Goal: Information Seeking & Learning: Learn about a topic

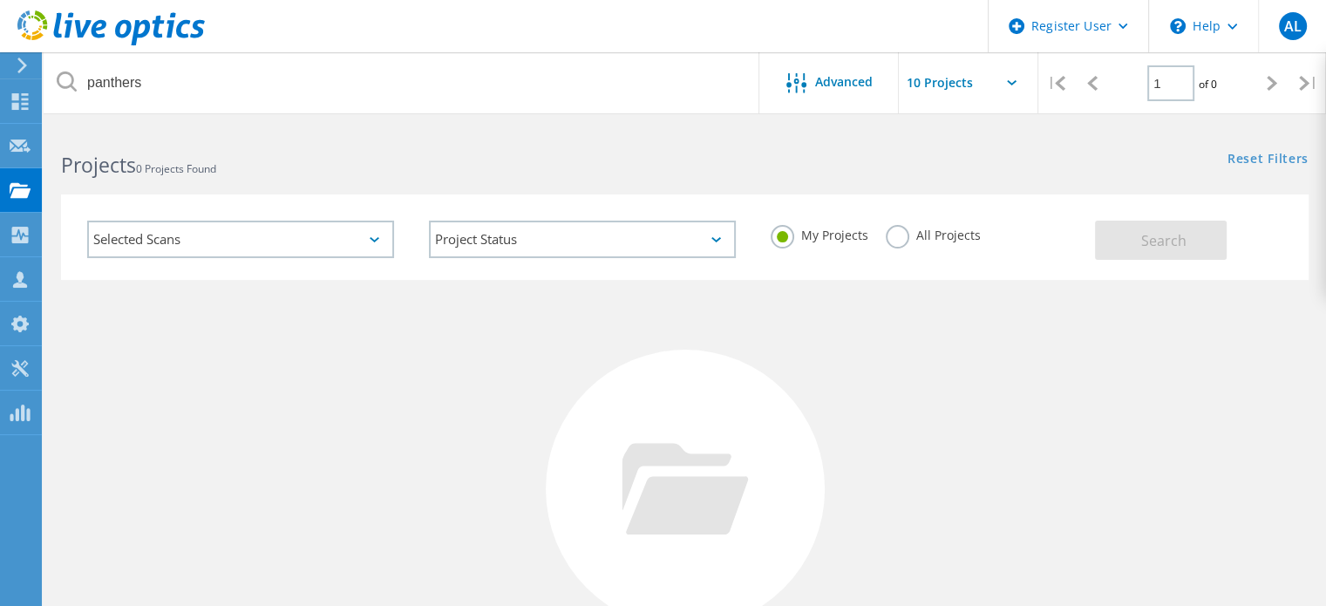
click at [906, 239] on label "All Projects" at bounding box center [933, 233] width 95 height 17
click at [0, 0] on input "All Projects" at bounding box center [0, 0] width 0 height 0
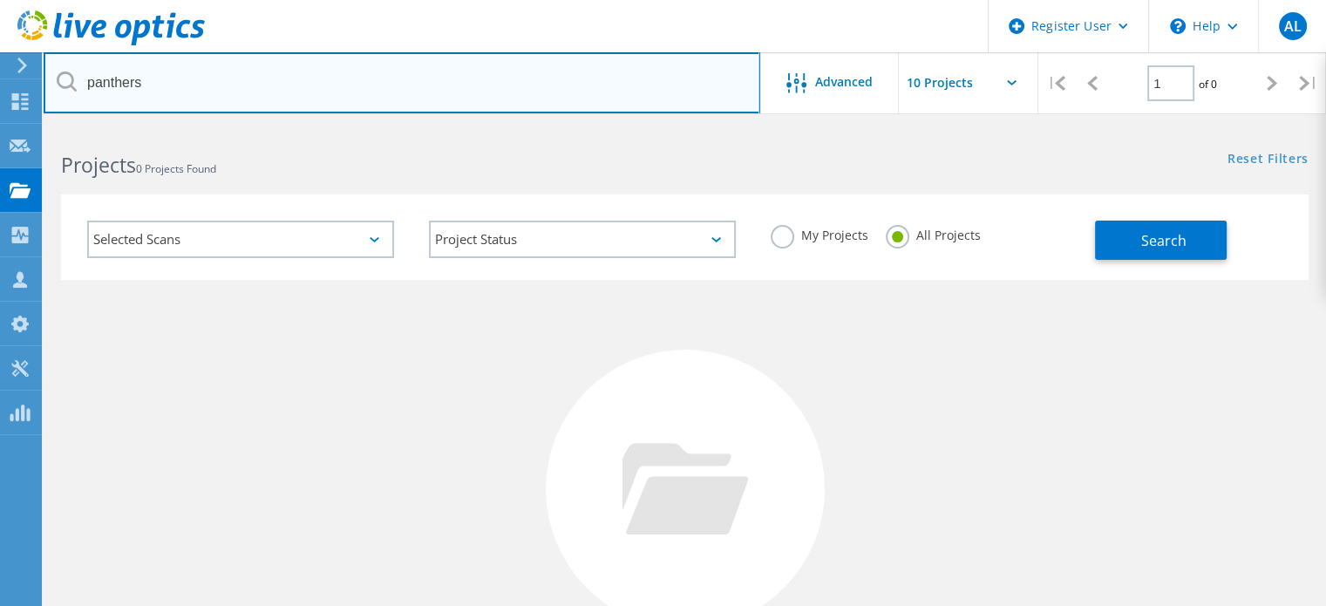
drag, startPoint x: 318, startPoint y: 89, endPoint x: 57, endPoint y: 83, distance: 261.5
click at [57, 83] on div "panthers" at bounding box center [402, 82] width 716 height 61
type input "aspect"
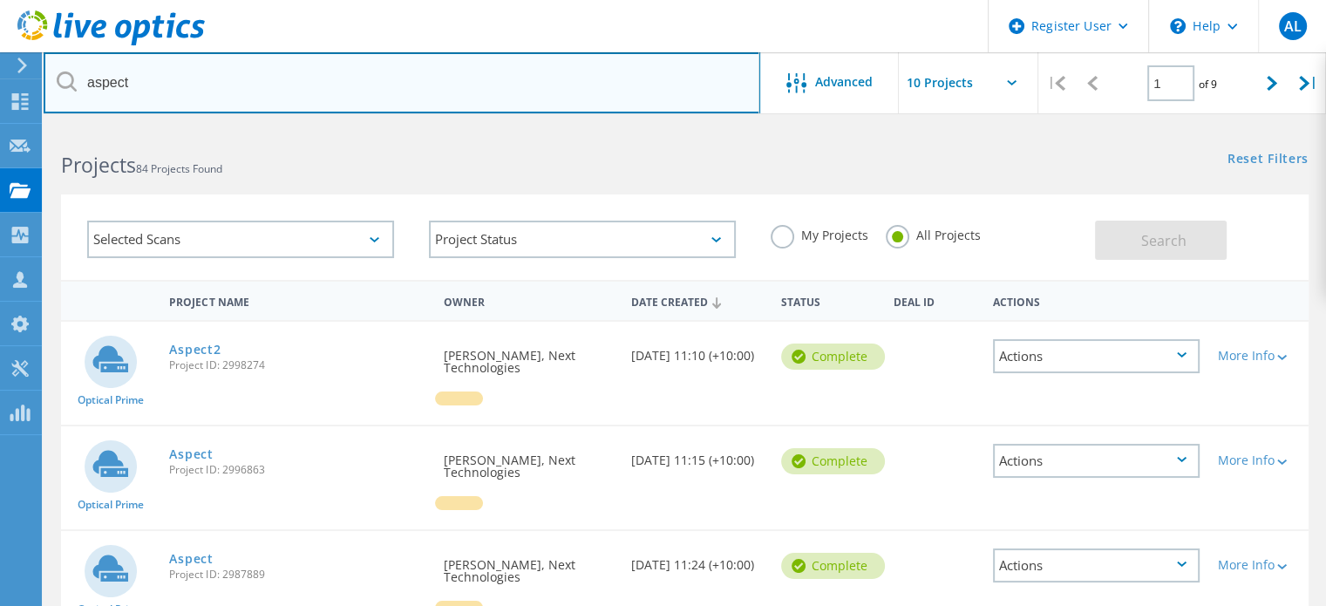
scroll to position [33, 0]
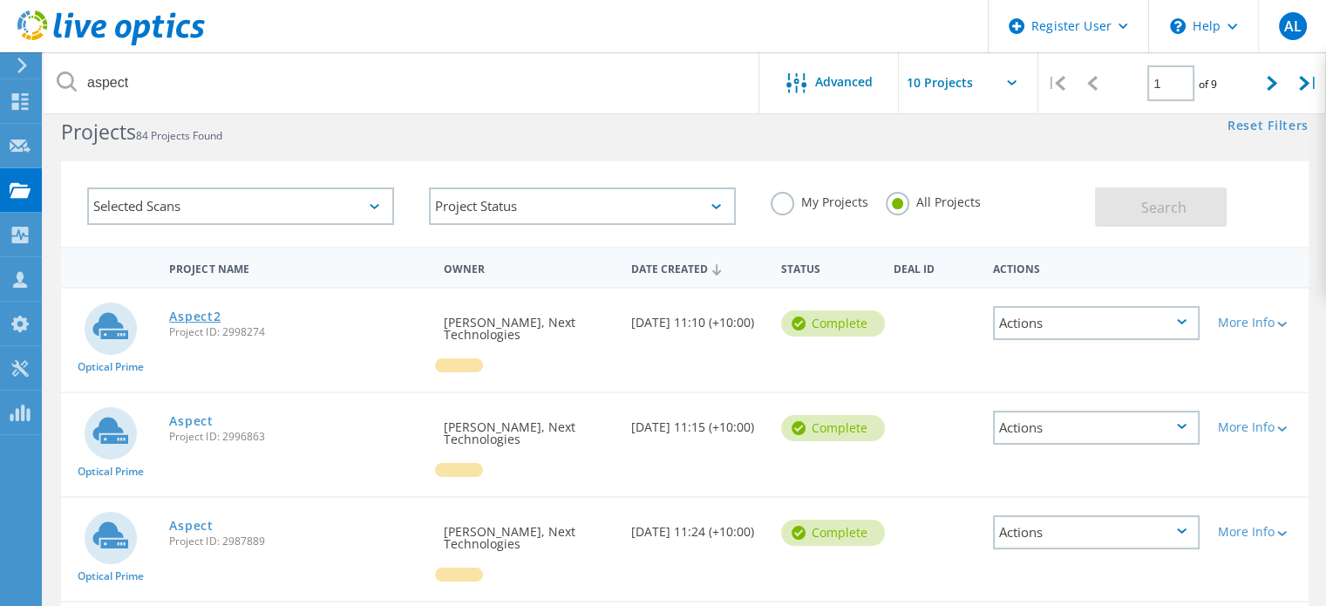
click at [212, 317] on link "Aspect2" at bounding box center [194, 316] width 51 height 12
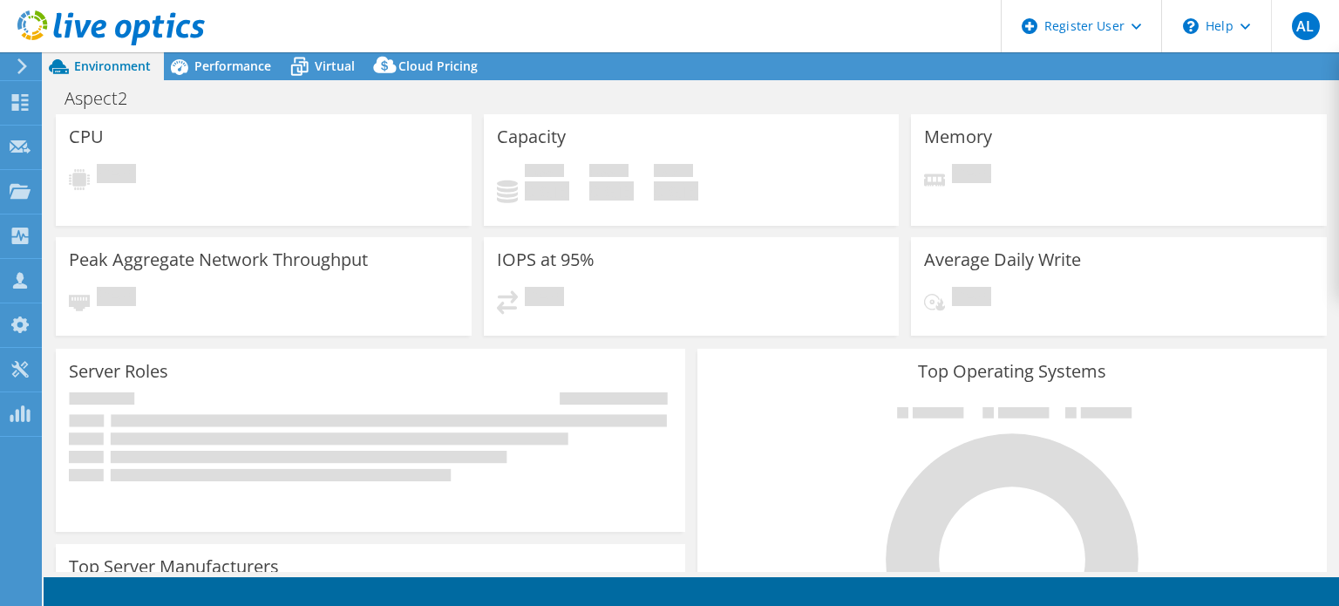
select select "Australia"
select select "AUD"
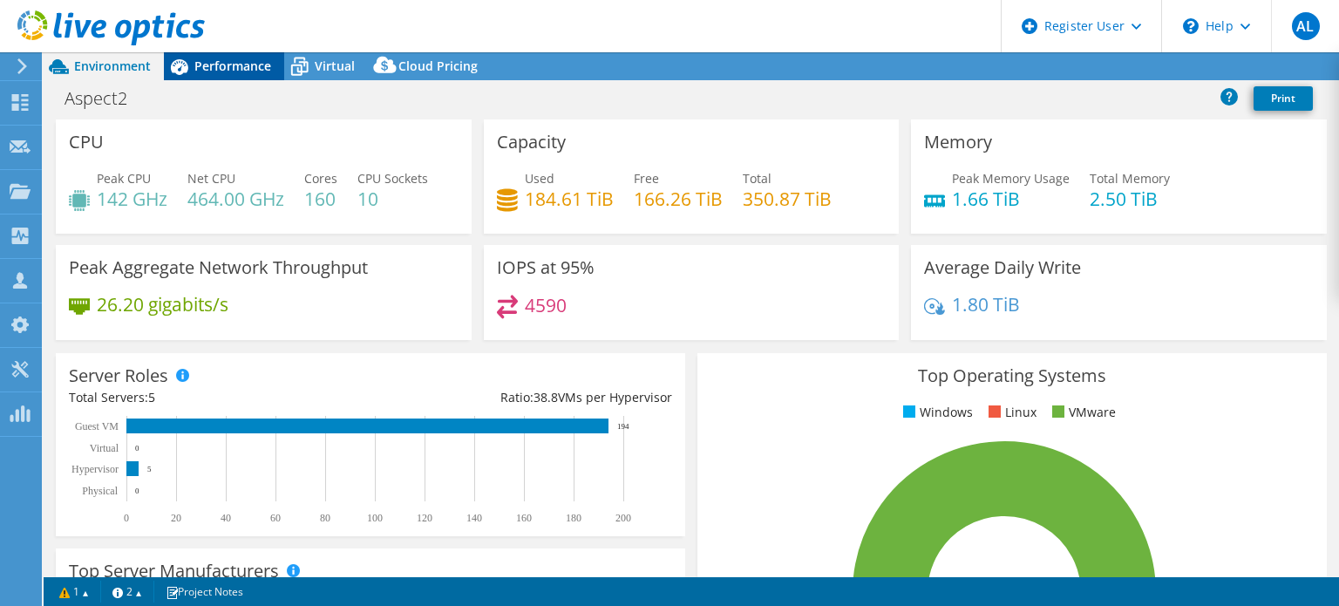
click at [194, 74] on div "Performance" at bounding box center [224, 66] width 120 height 28
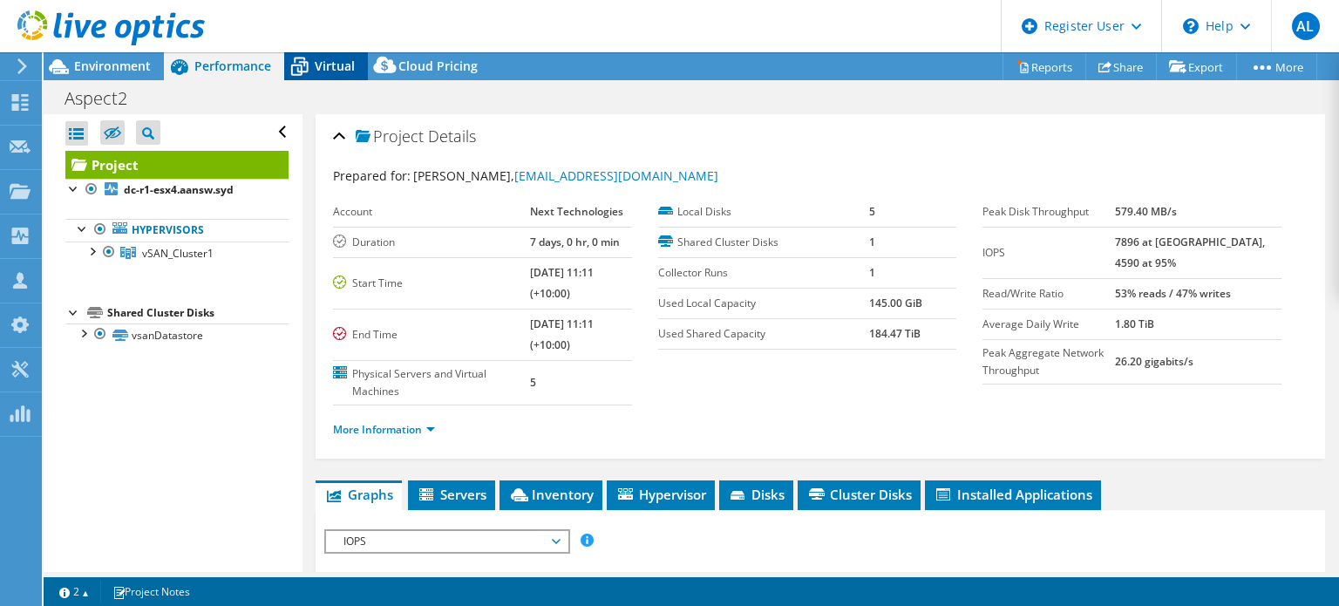
click at [349, 72] on span "Virtual" at bounding box center [335, 66] width 40 height 17
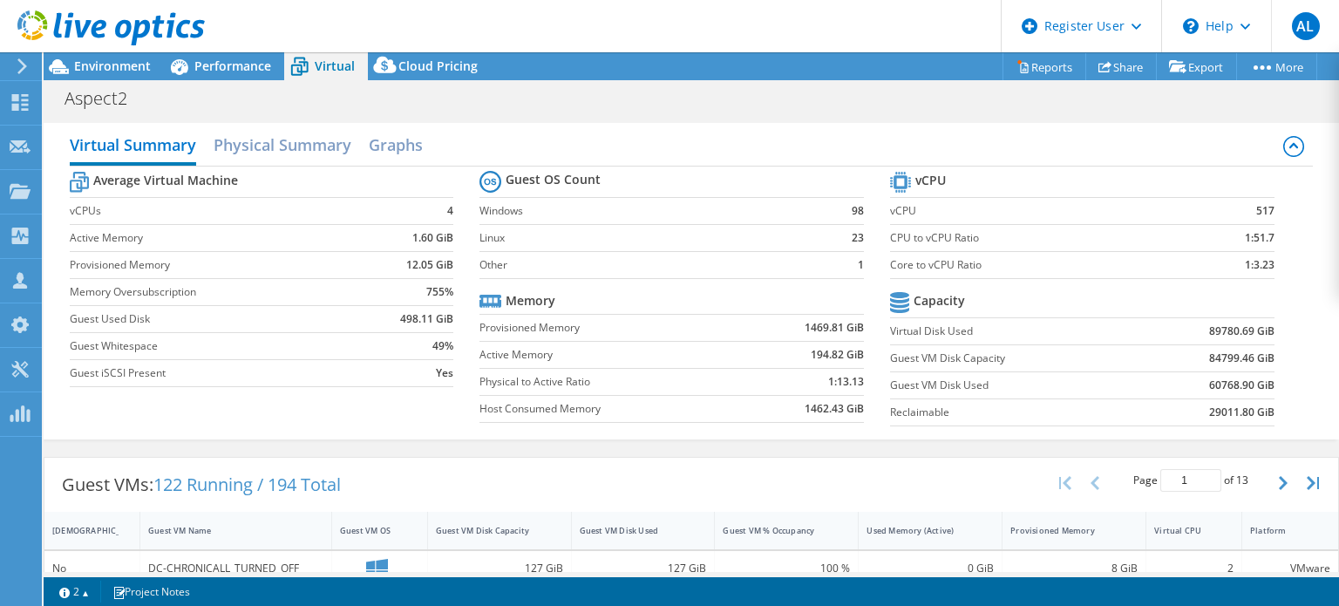
click at [1259, 208] on b "517" at bounding box center [1265, 210] width 18 height 17
click at [1256, 213] on b "517" at bounding box center [1265, 210] width 18 height 17
copy b "517"
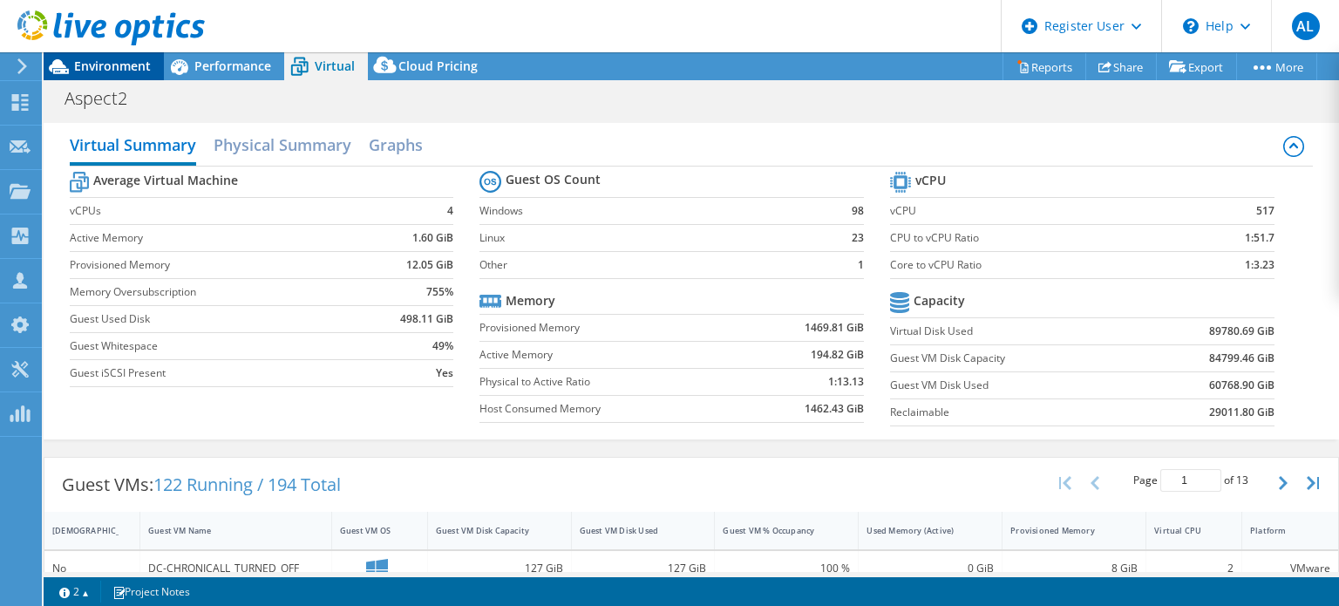
click at [124, 71] on span "Environment" at bounding box center [112, 66] width 77 height 17
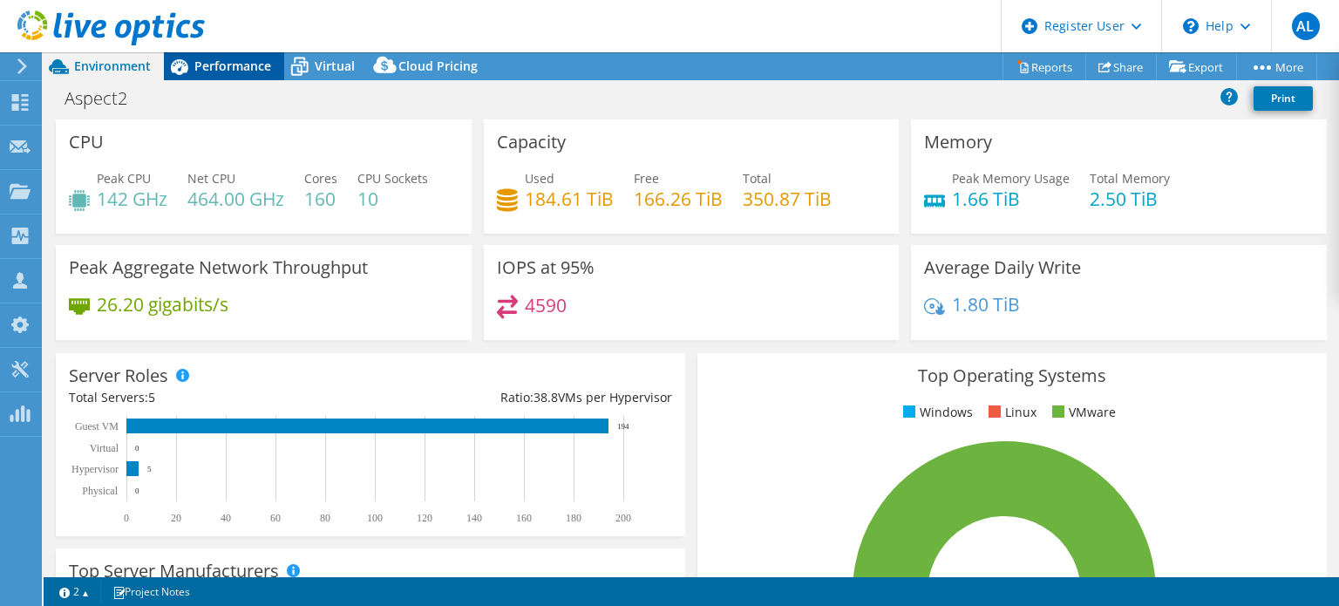
click at [236, 67] on span "Performance" at bounding box center [232, 66] width 77 height 17
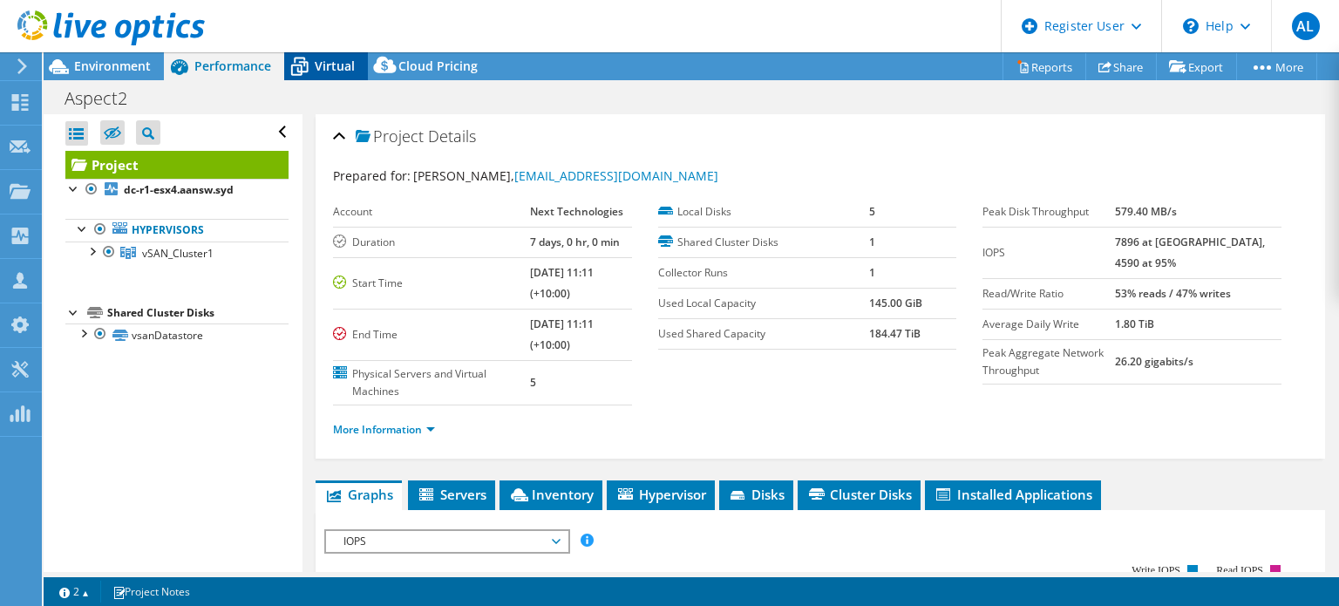
click at [315, 64] on span "Virtual" at bounding box center [335, 66] width 40 height 17
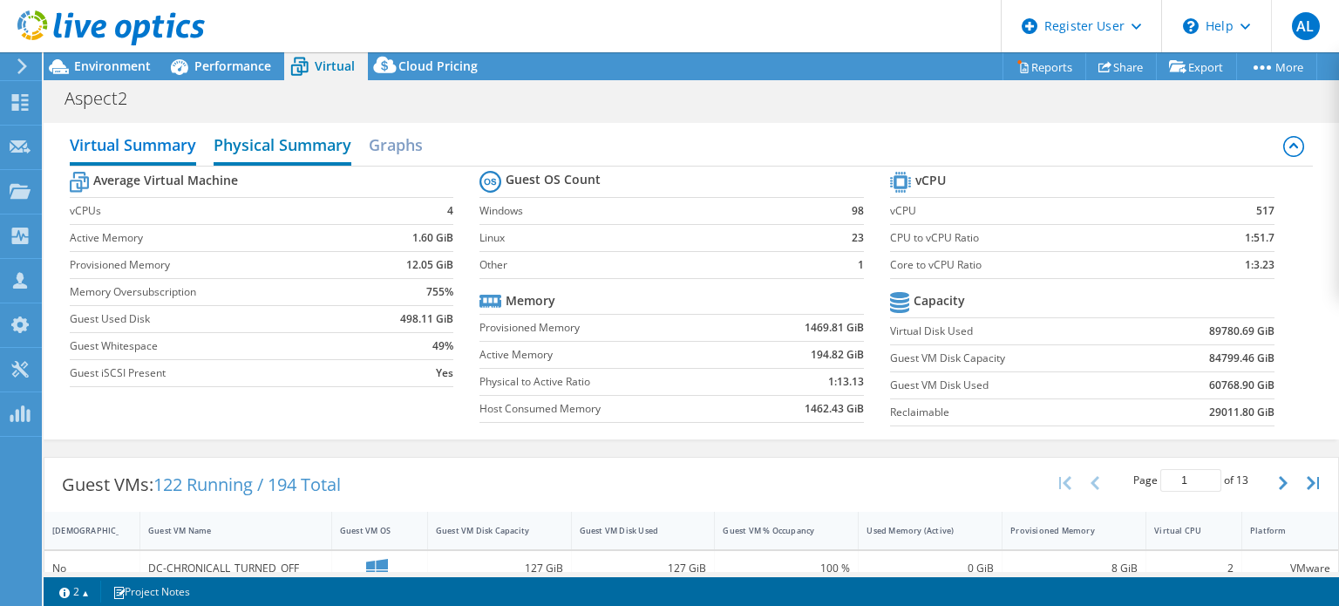
click at [276, 140] on h2 "Physical Summary" at bounding box center [283, 146] width 138 height 38
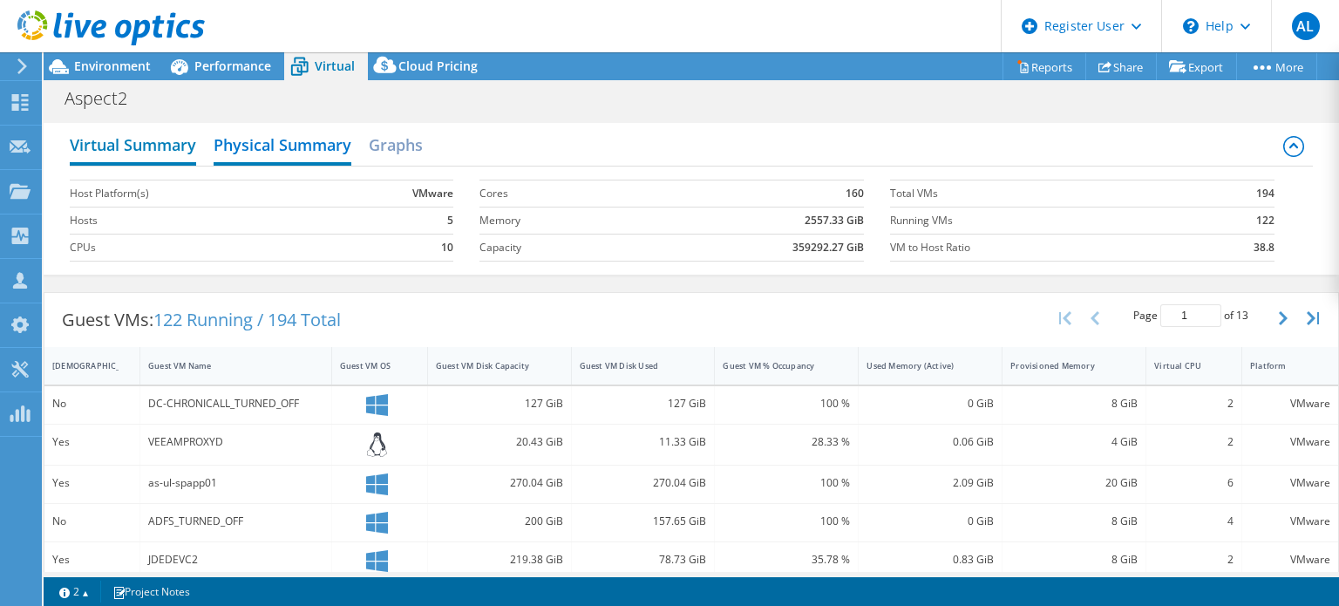
click at [139, 127] on h2 "Virtual Summary" at bounding box center [133, 146] width 126 height 38
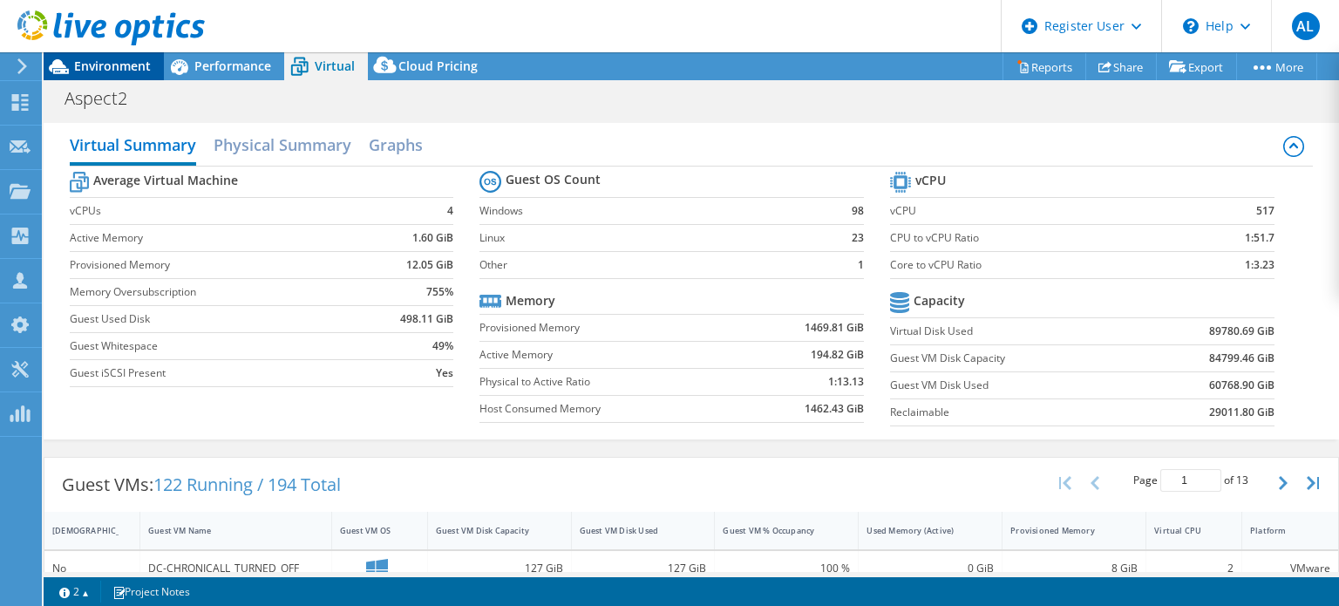
click at [95, 70] on span "Environment" at bounding box center [112, 66] width 77 height 17
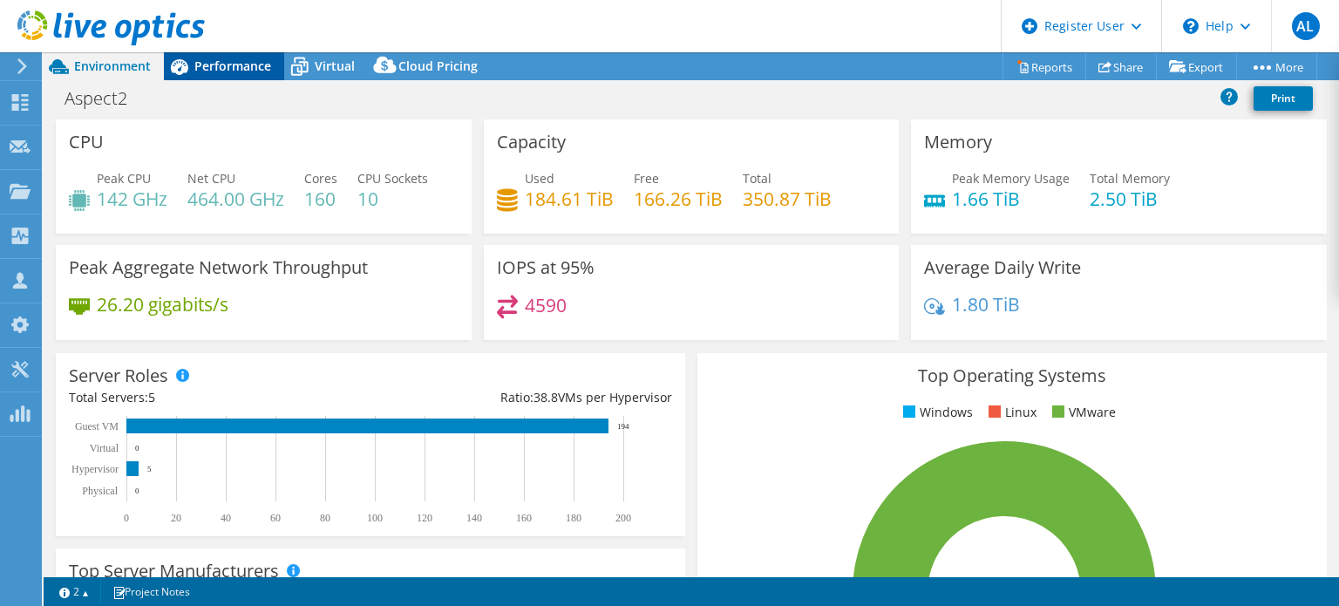
click at [200, 70] on span "Performance" at bounding box center [232, 66] width 77 height 17
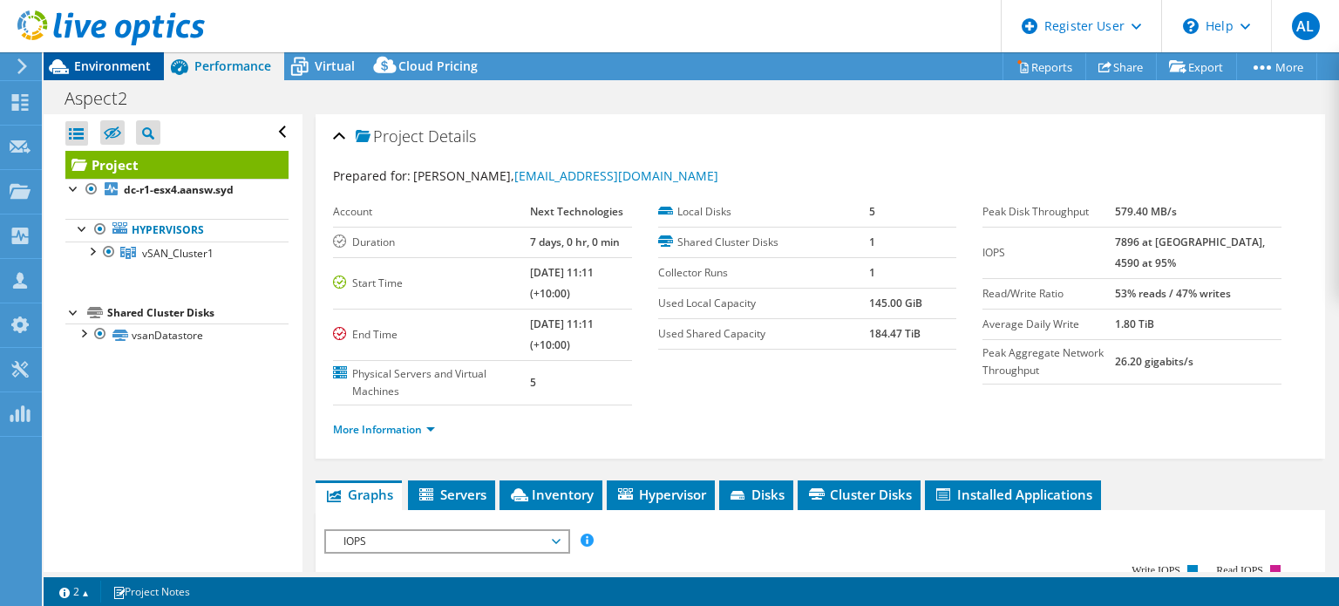
click at [104, 63] on span "Environment" at bounding box center [112, 66] width 77 height 17
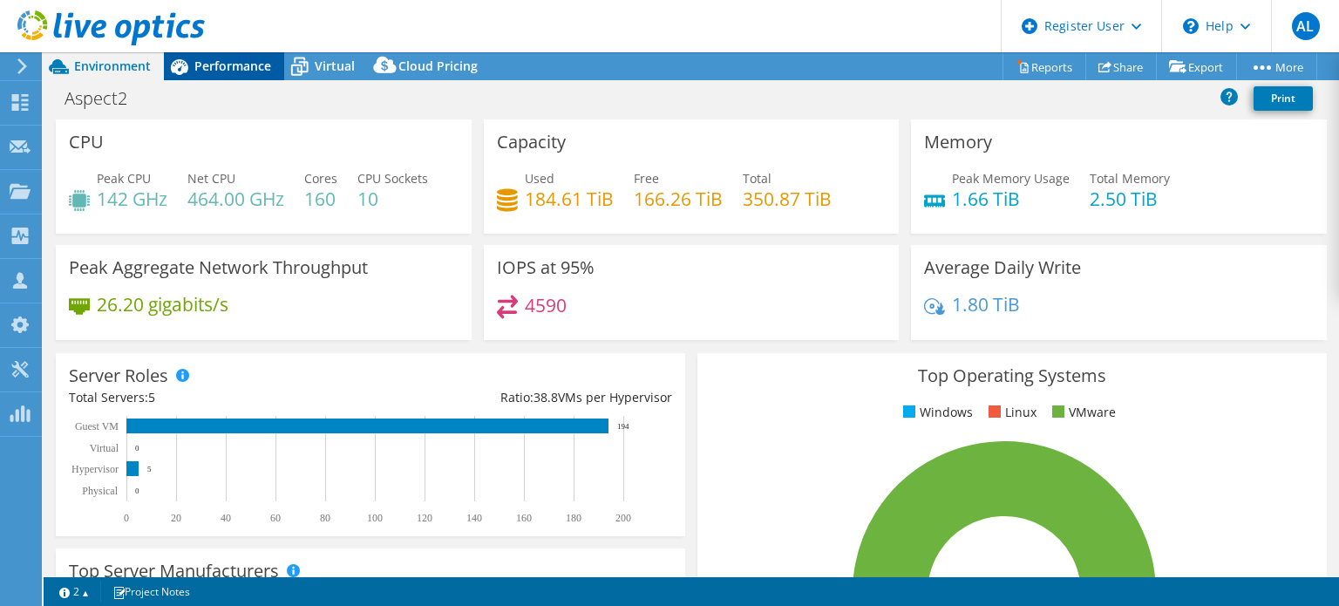
click at [237, 58] on span "Performance" at bounding box center [232, 66] width 77 height 17
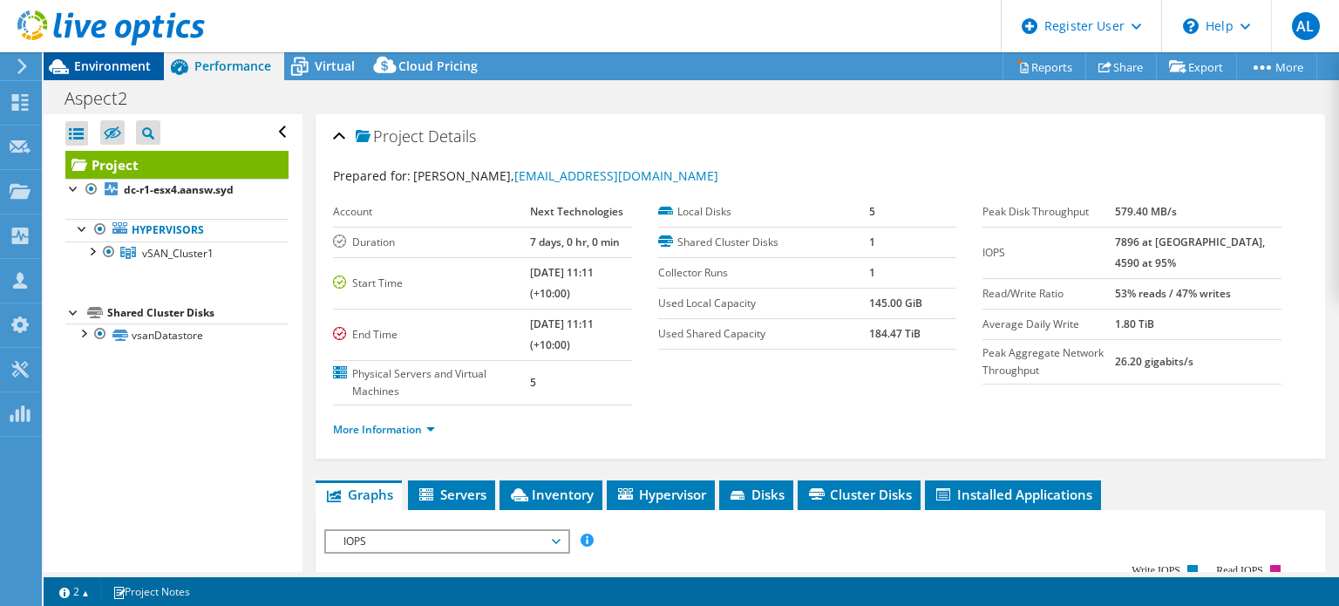
click at [115, 64] on span "Environment" at bounding box center [112, 66] width 77 height 17
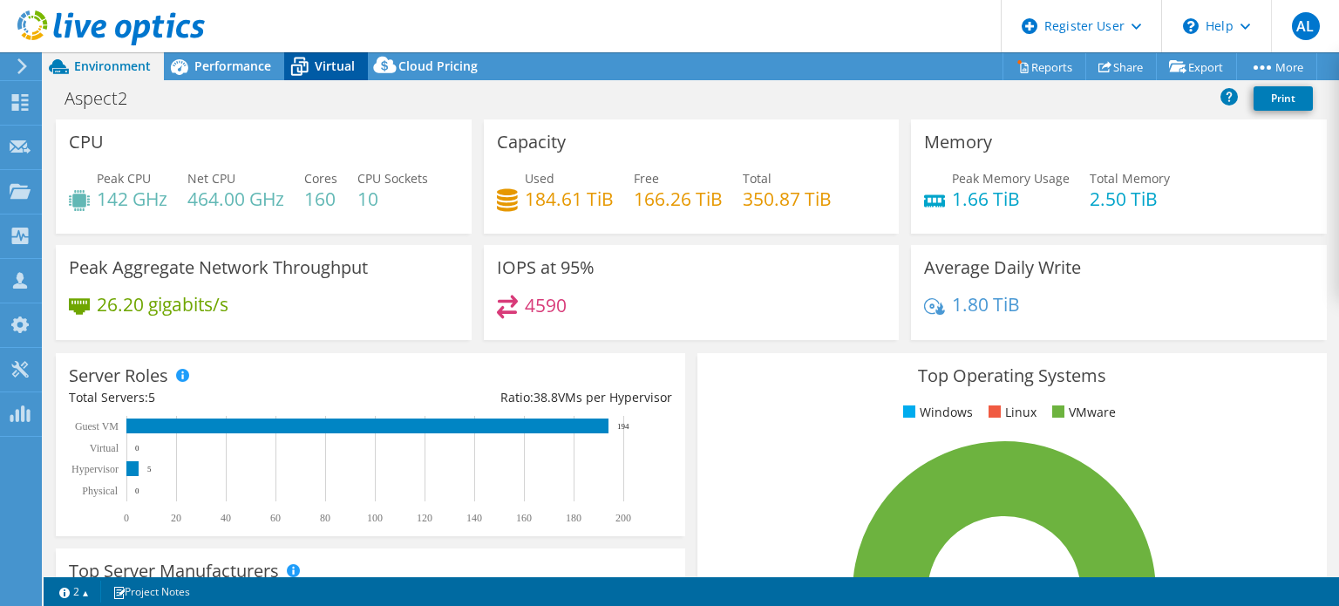
click at [315, 77] on div "Virtual" at bounding box center [326, 66] width 84 height 28
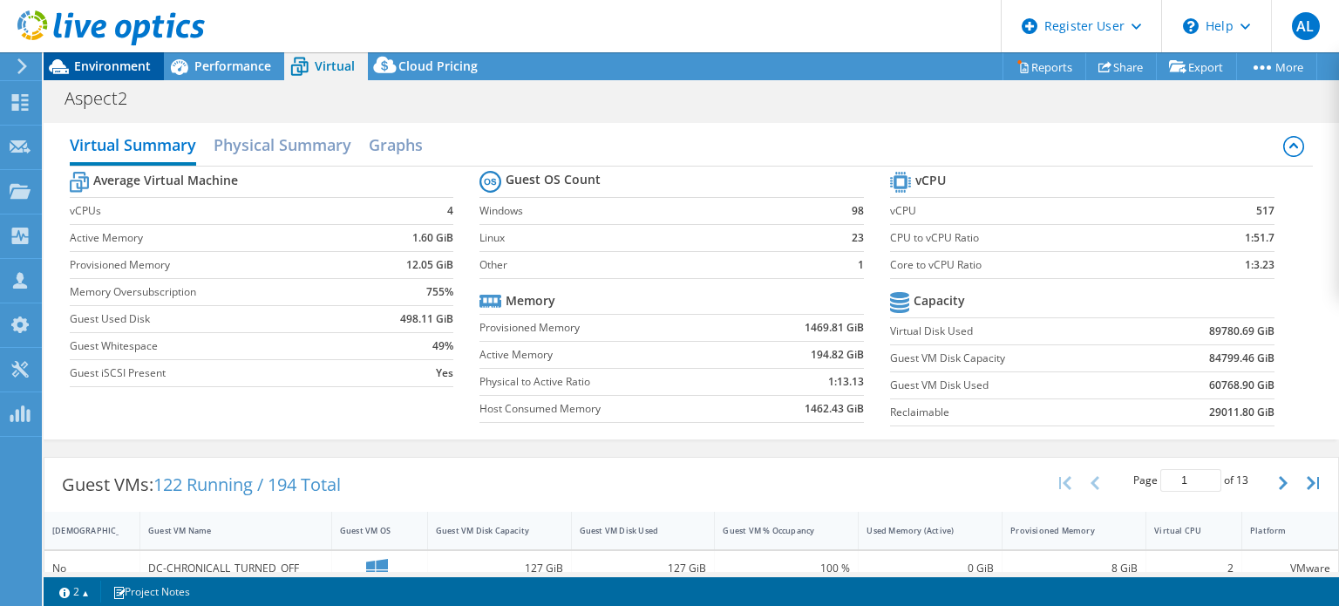
click at [124, 64] on span "Environment" at bounding box center [112, 66] width 77 height 17
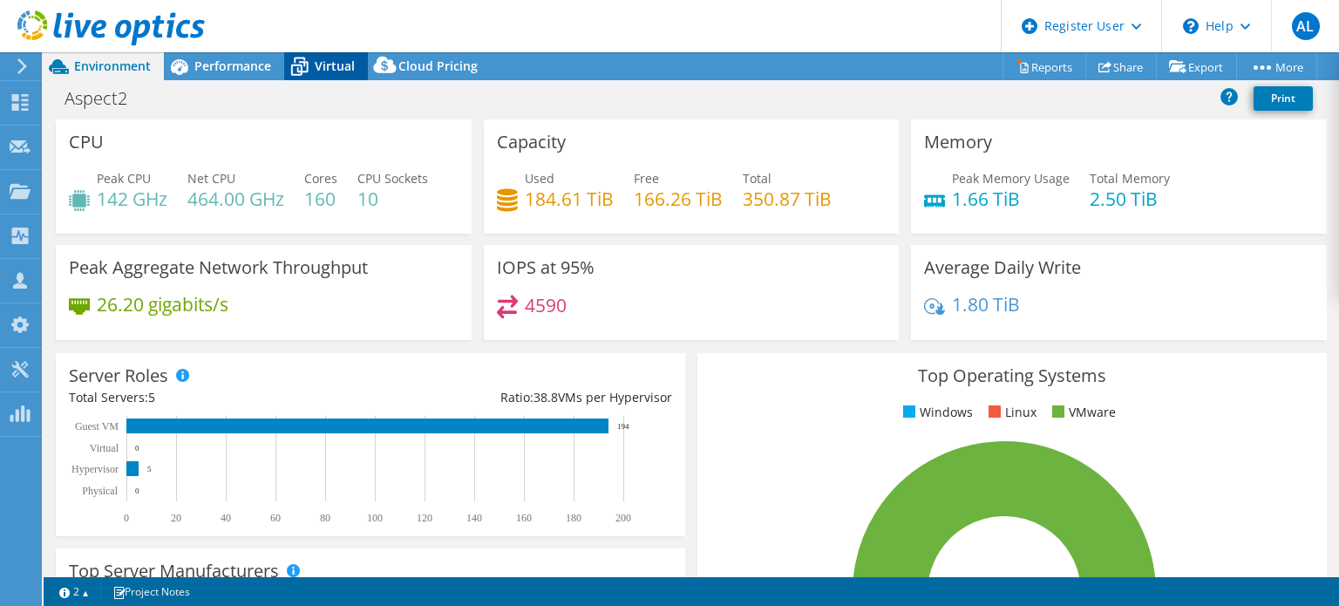
click at [315, 69] on span "Virtual" at bounding box center [335, 66] width 40 height 17
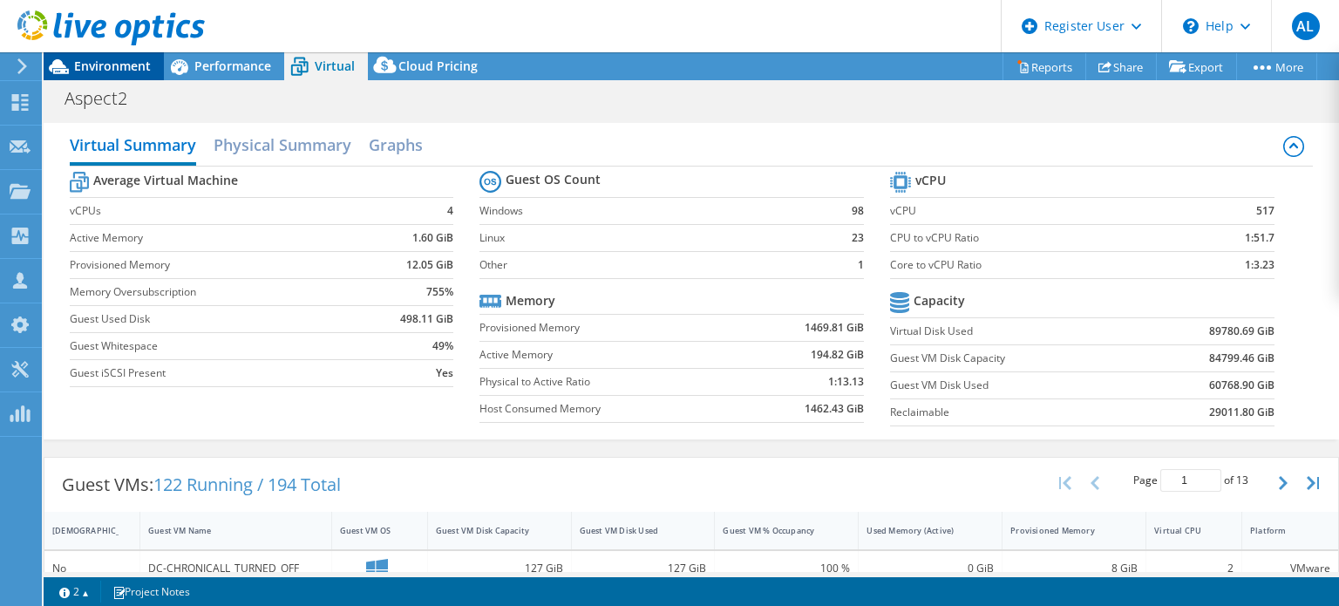
click at [78, 74] on div "Environment" at bounding box center [104, 66] width 120 height 28
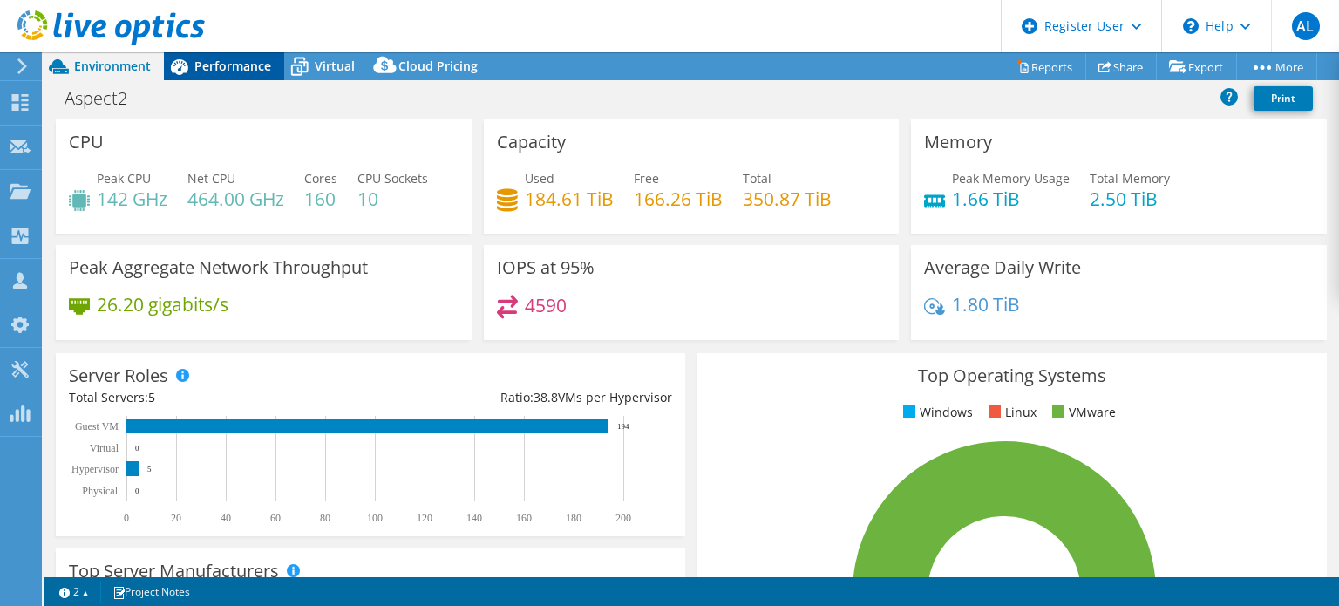
click at [237, 69] on span "Performance" at bounding box center [232, 66] width 77 height 17
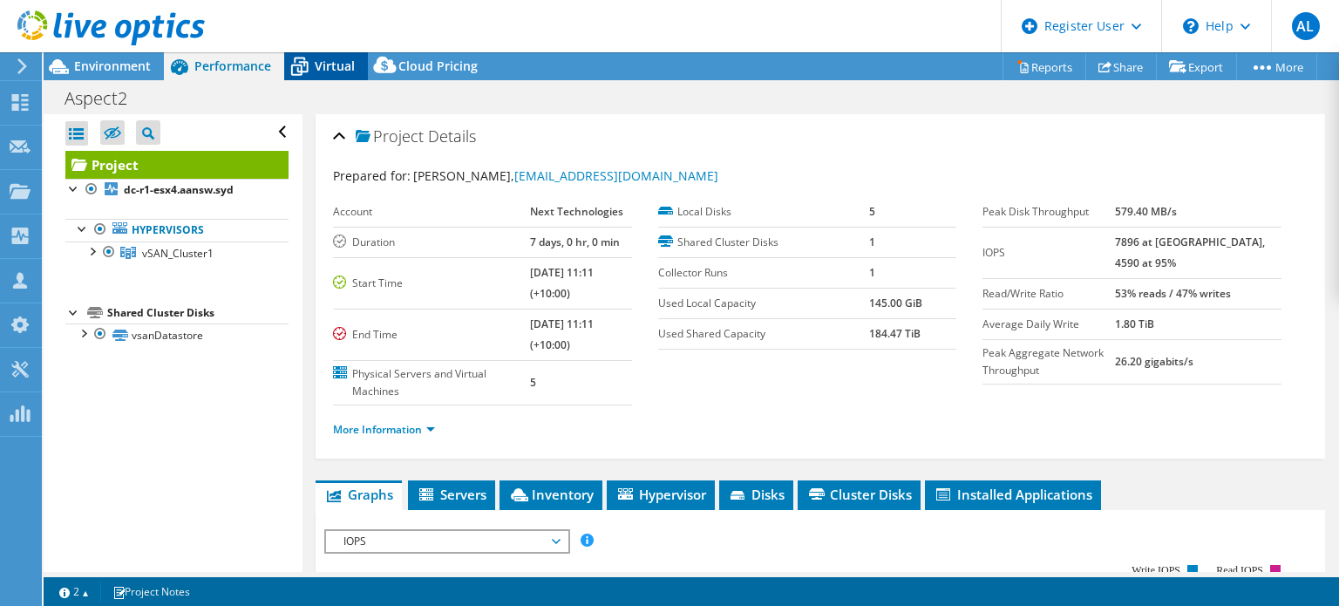
click at [295, 59] on icon at bounding box center [299, 66] width 31 height 31
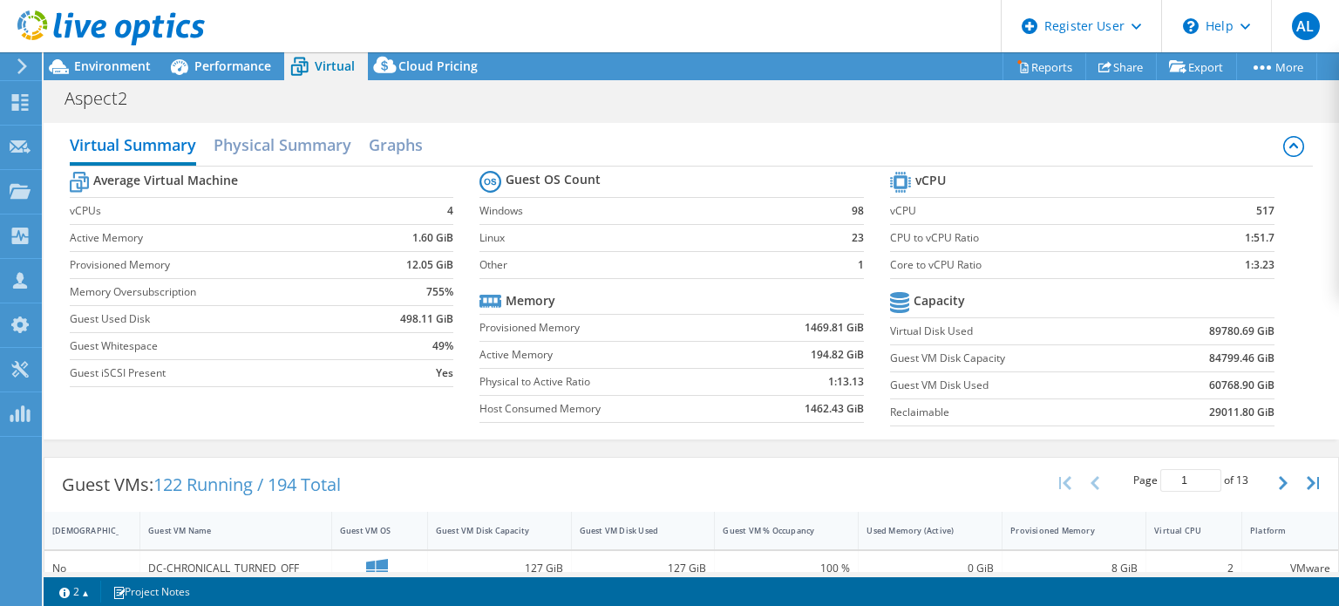
click at [1256, 210] on b "517" at bounding box center [1265, 210] width 18 height 17
click at [1256, 208] on b "517" at bounding box center [1265, 210] width 18 height 17
click at [128, 76] on div "Environment" at bounding box center [104, 66] width 120 height 28
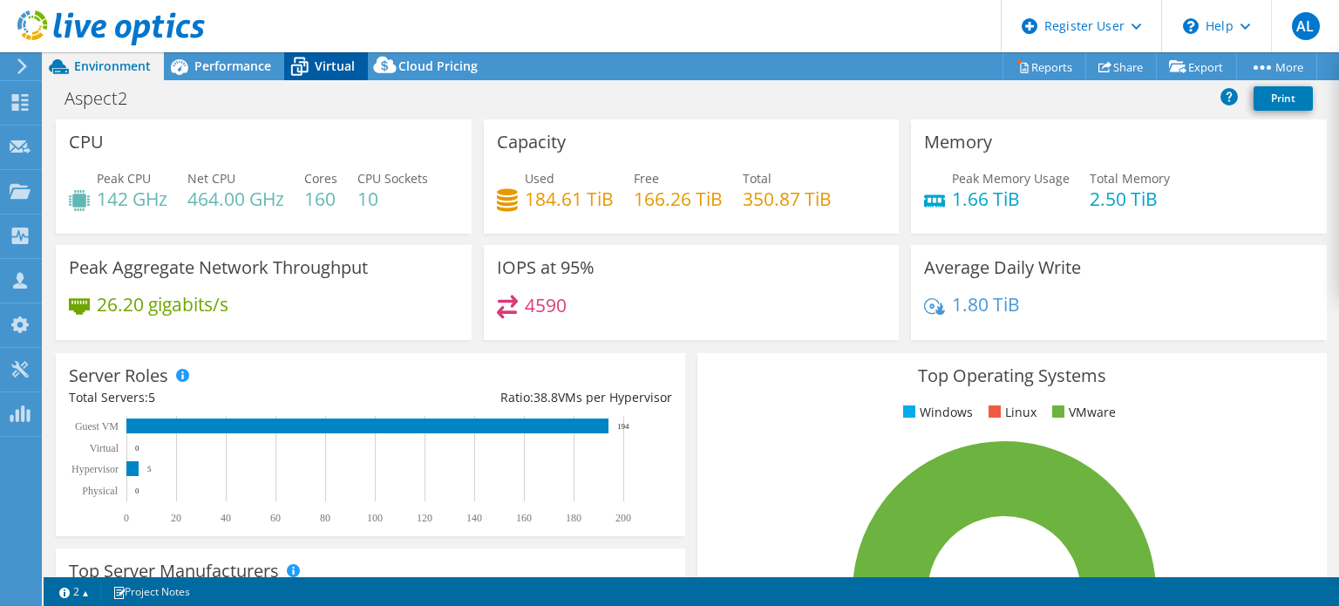
click at [330, 73] on span "Virtual" at bounding box center [335, 66] width 40 height 17
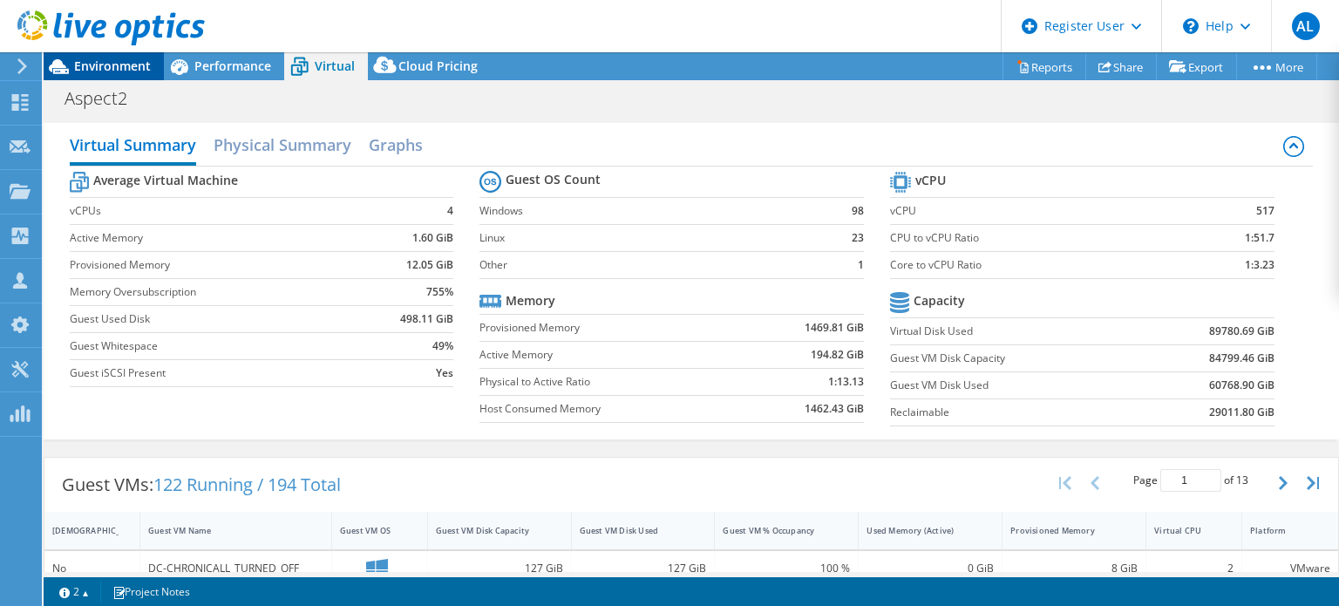
click at [79, 59] on span "Environment" at bounding box center [112, 66] width 77 height 17
